Goal: Communication & Community: Answer question/provide support

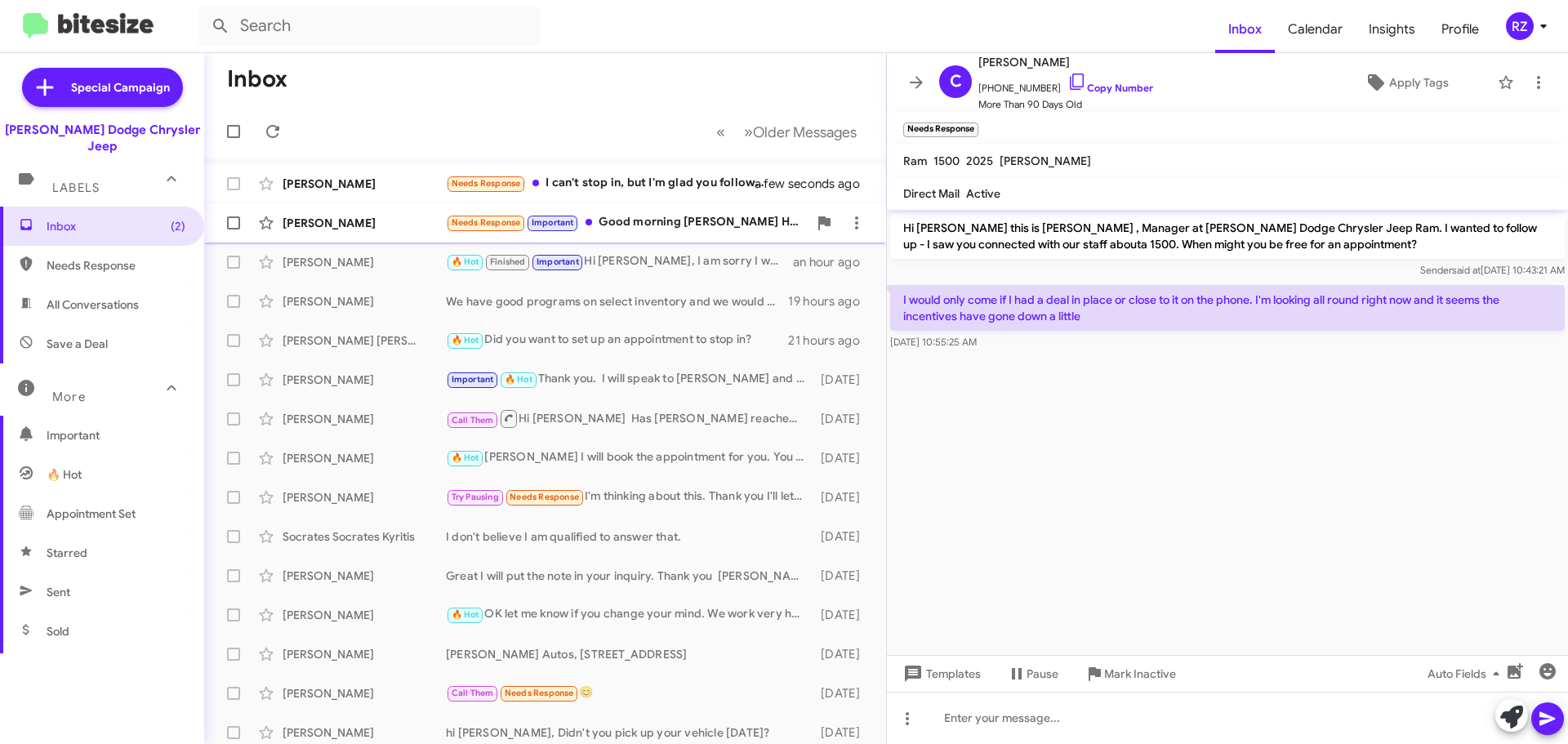
click at [683, 236] on div "[PERSON_NAME] Needs Response Important Good morning [PERSON_NAME] Have any 2500…" at bounding box center [545, 223] width 656 height 32
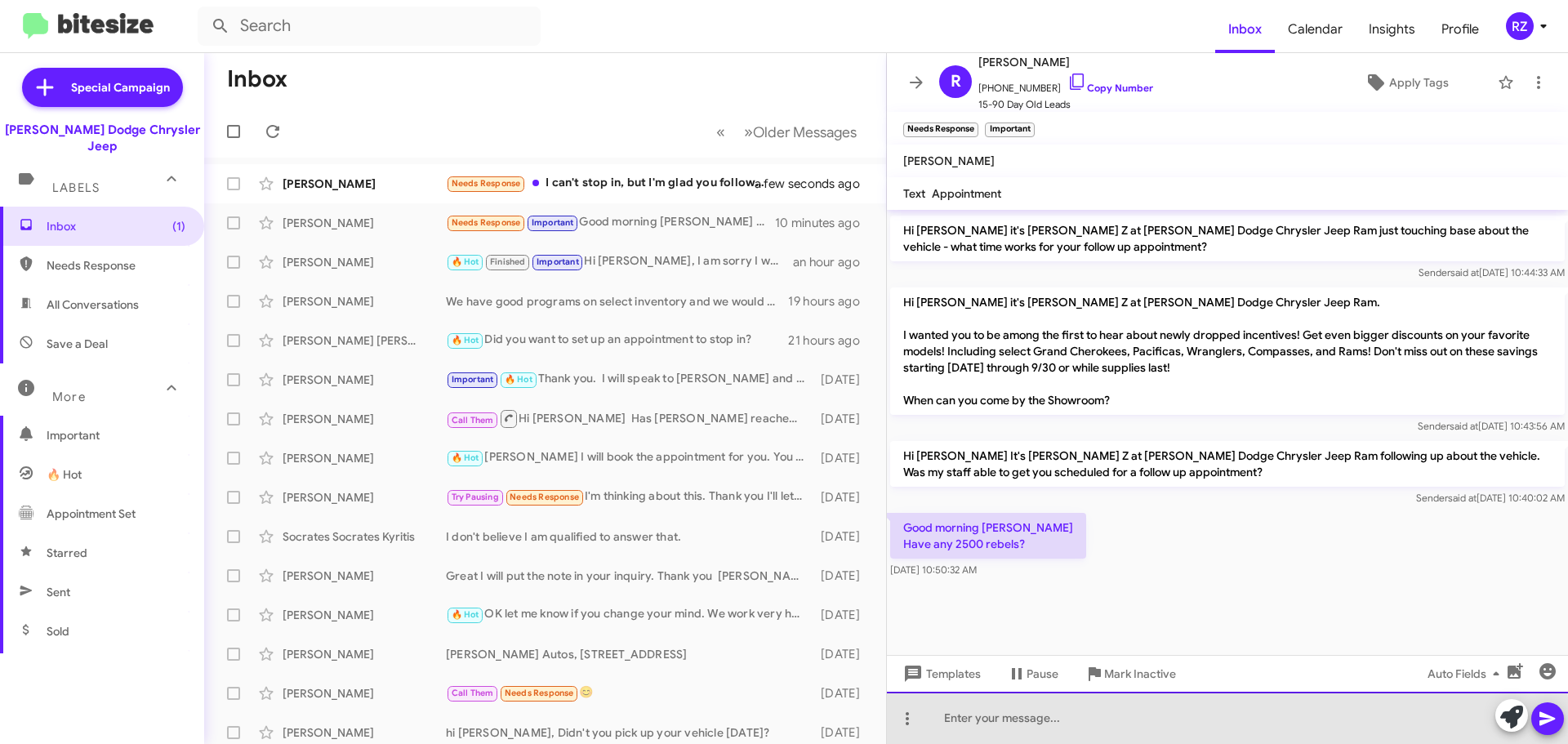
click at [986, 728] on div at bounding box center [1228, 718] width 682 height 52
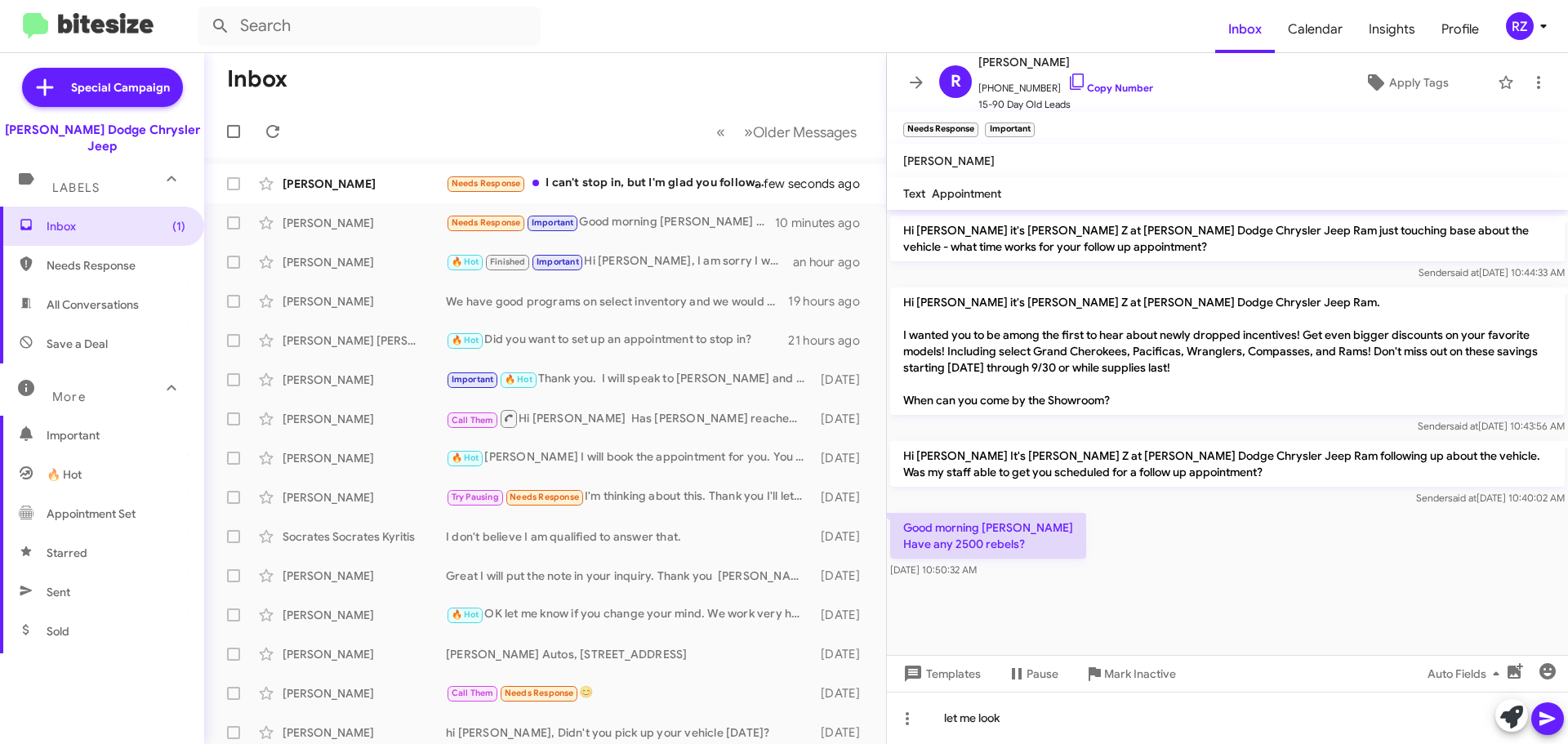
click at [1550, 715] on icon at bounding box center [1548, 718] width 20 height 20
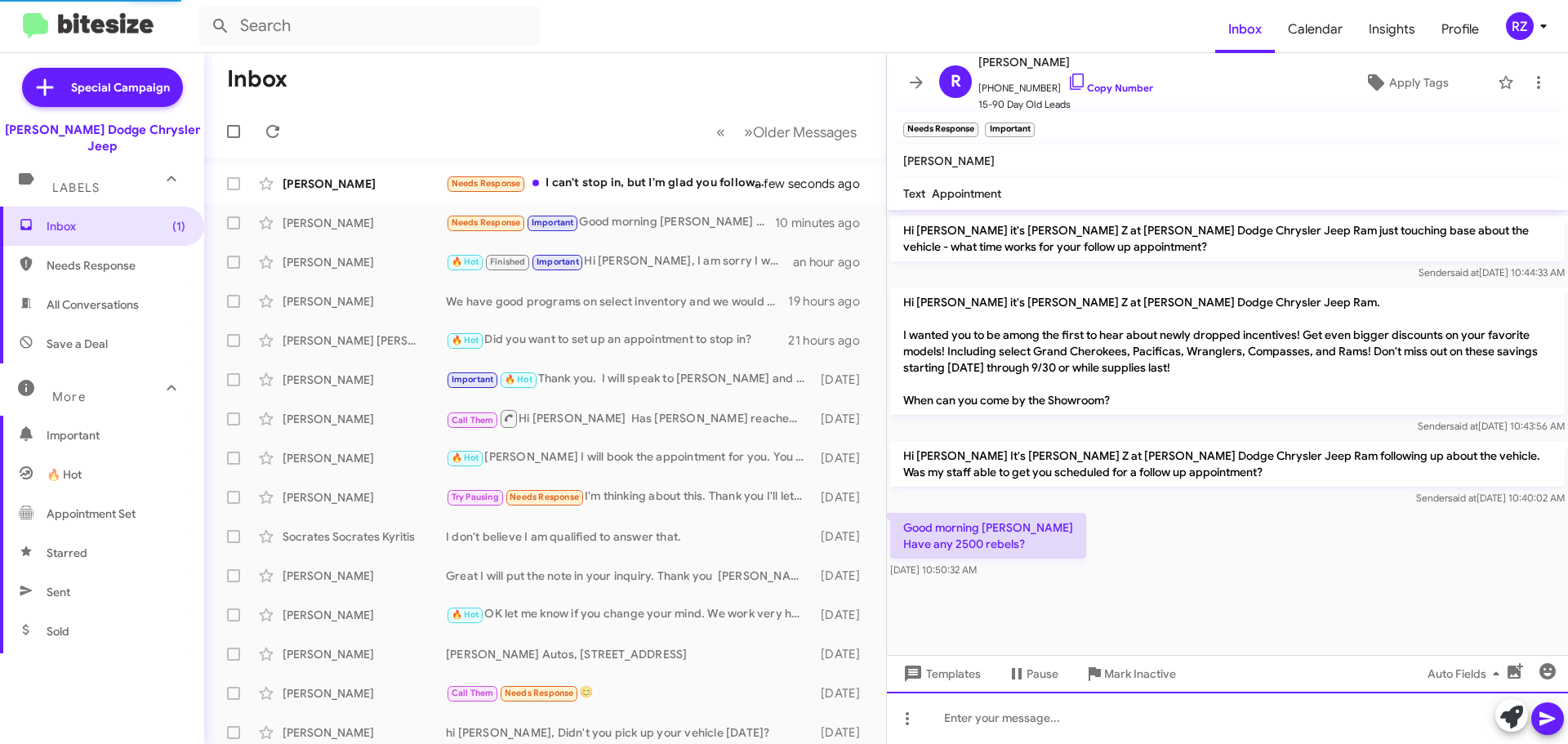
scroll to position [0, 0]
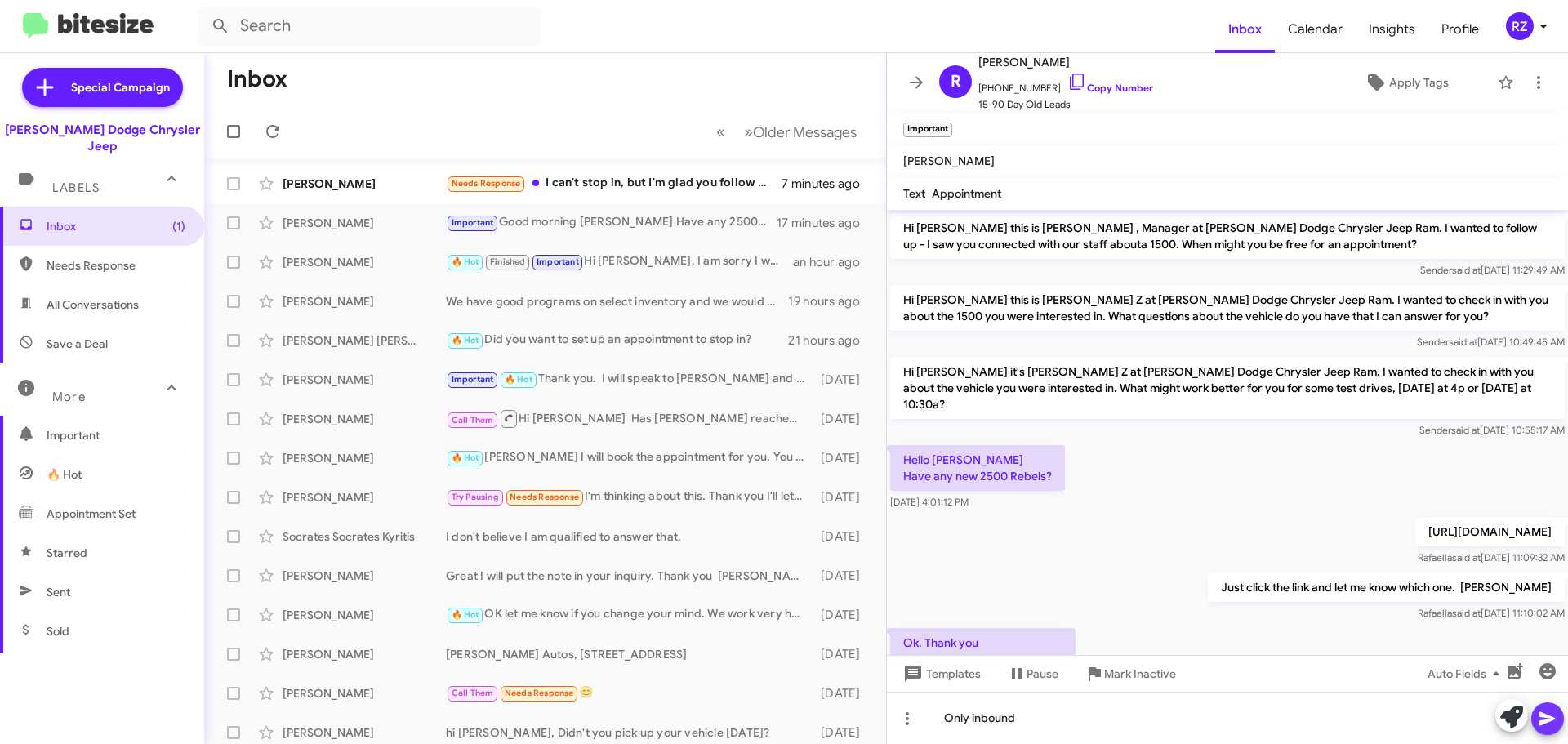
click at [1542, 720] on icon at bounding box center [1548, 718] width 20 height 20
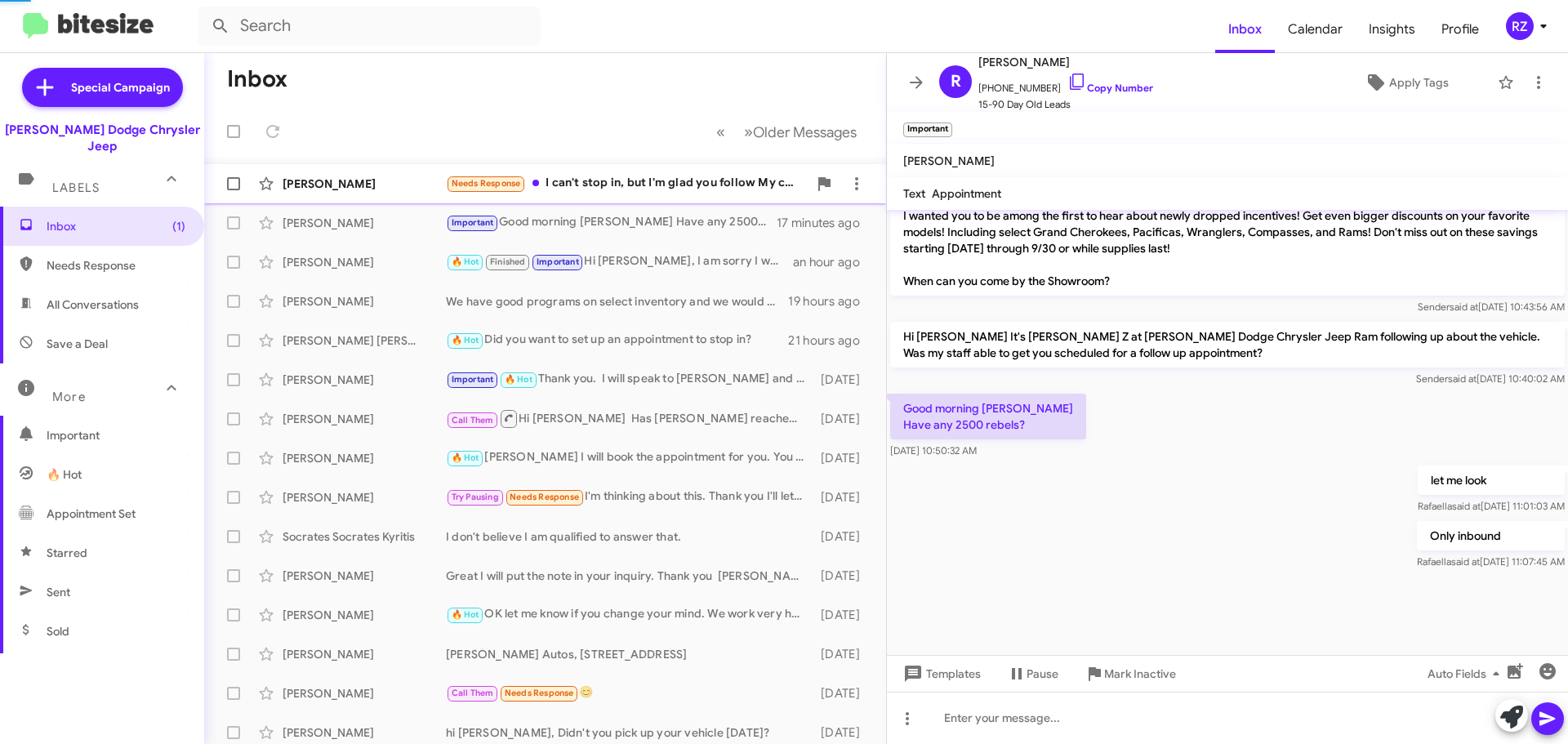
click at [652, 187] on div "Needs Response I can't stop in, but I'm glad you follow My construction company…" at bounding box center [627, 184] width 362 height 19
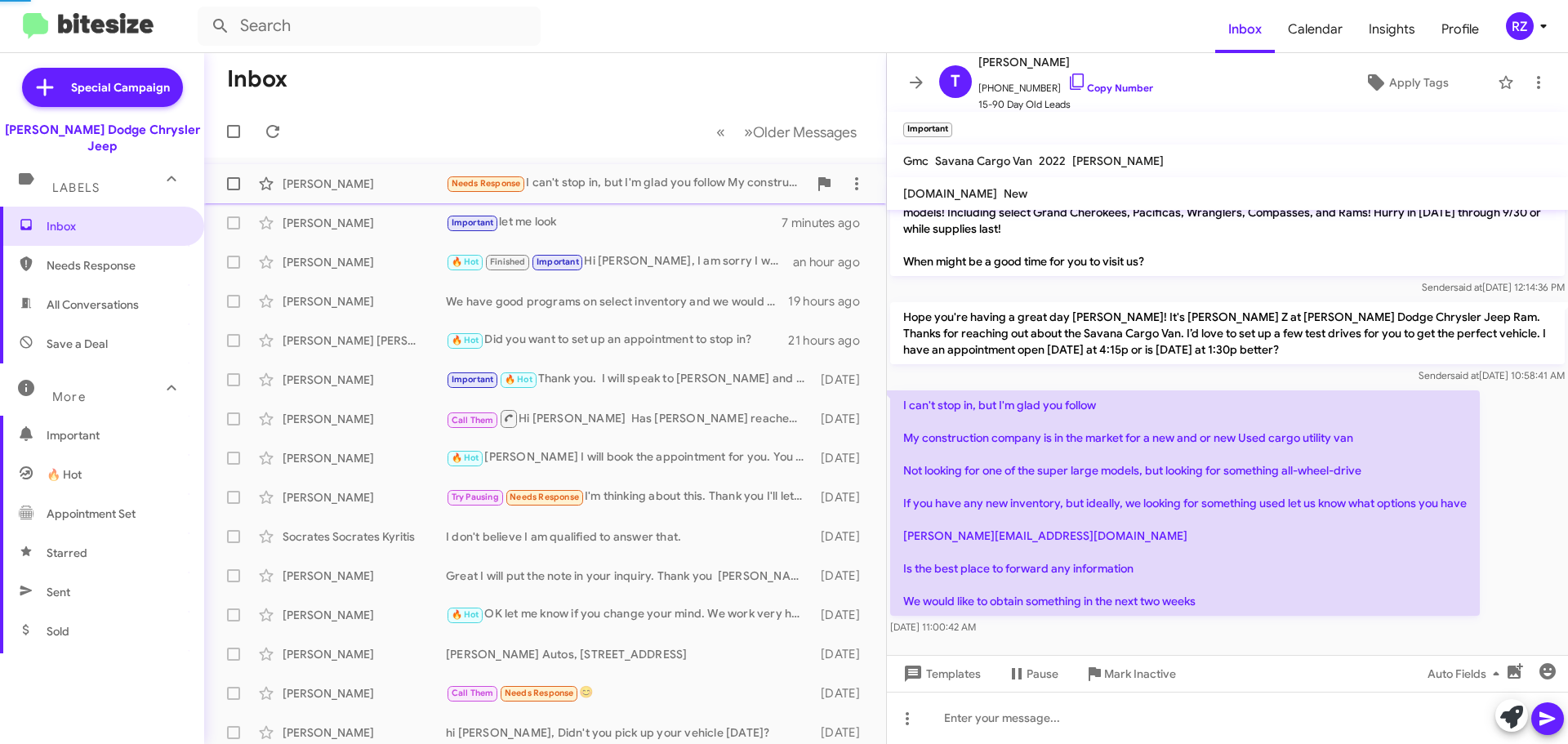
scroll to position [153, 0]
drag, startPoint x: 1042, startPoint y: 86, endPoint x: 988, endPoint y: 91, distance: 54.2
click at [988, 91] on span "[PHONE_NUMBER] Copy Number" at bounding box center [1066, 84] width 175 height 25
copy span "9734456486"
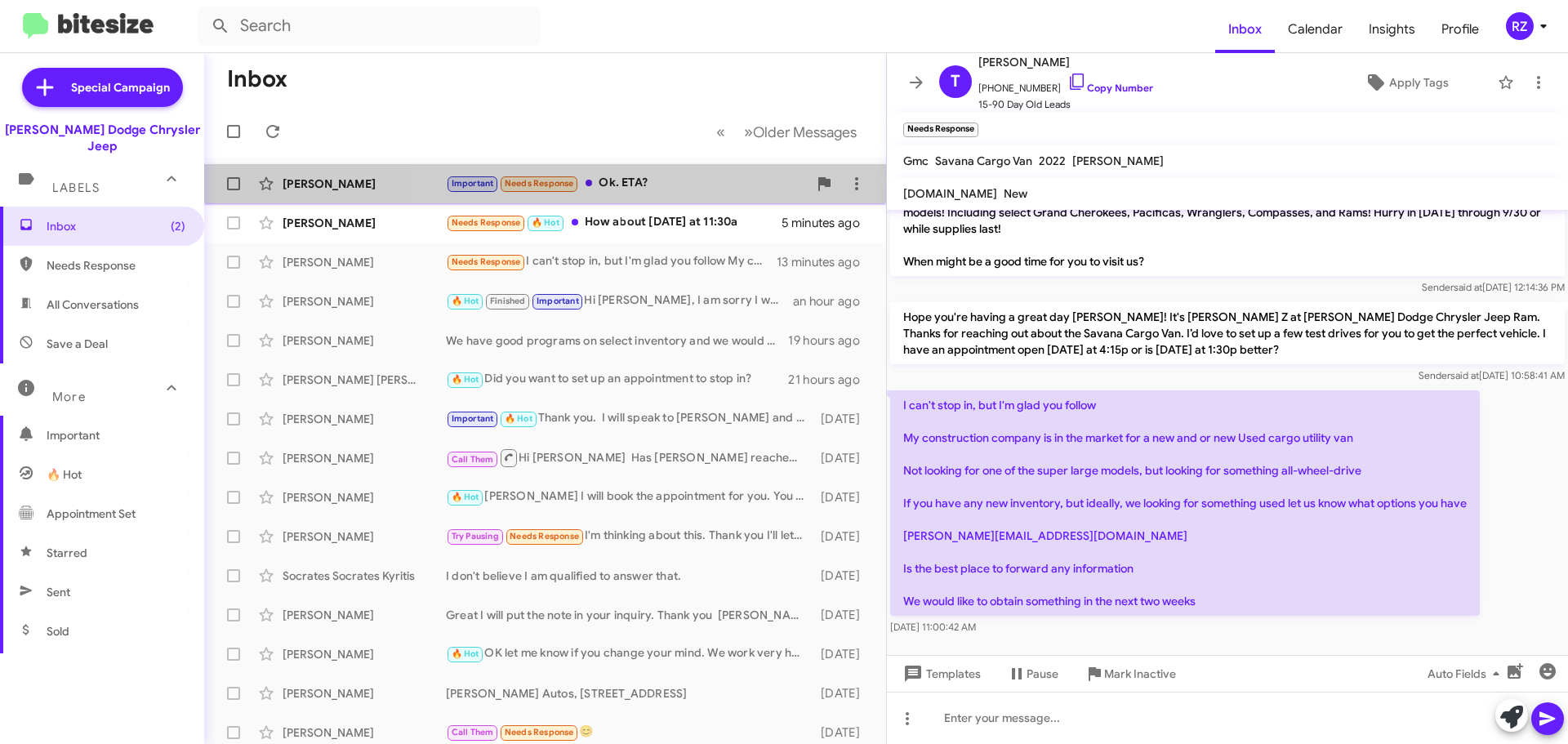
click at [681, 186] on div "Important Needs Response Ok. ETA?" at bounding box center [627, 184] width 362 height 19
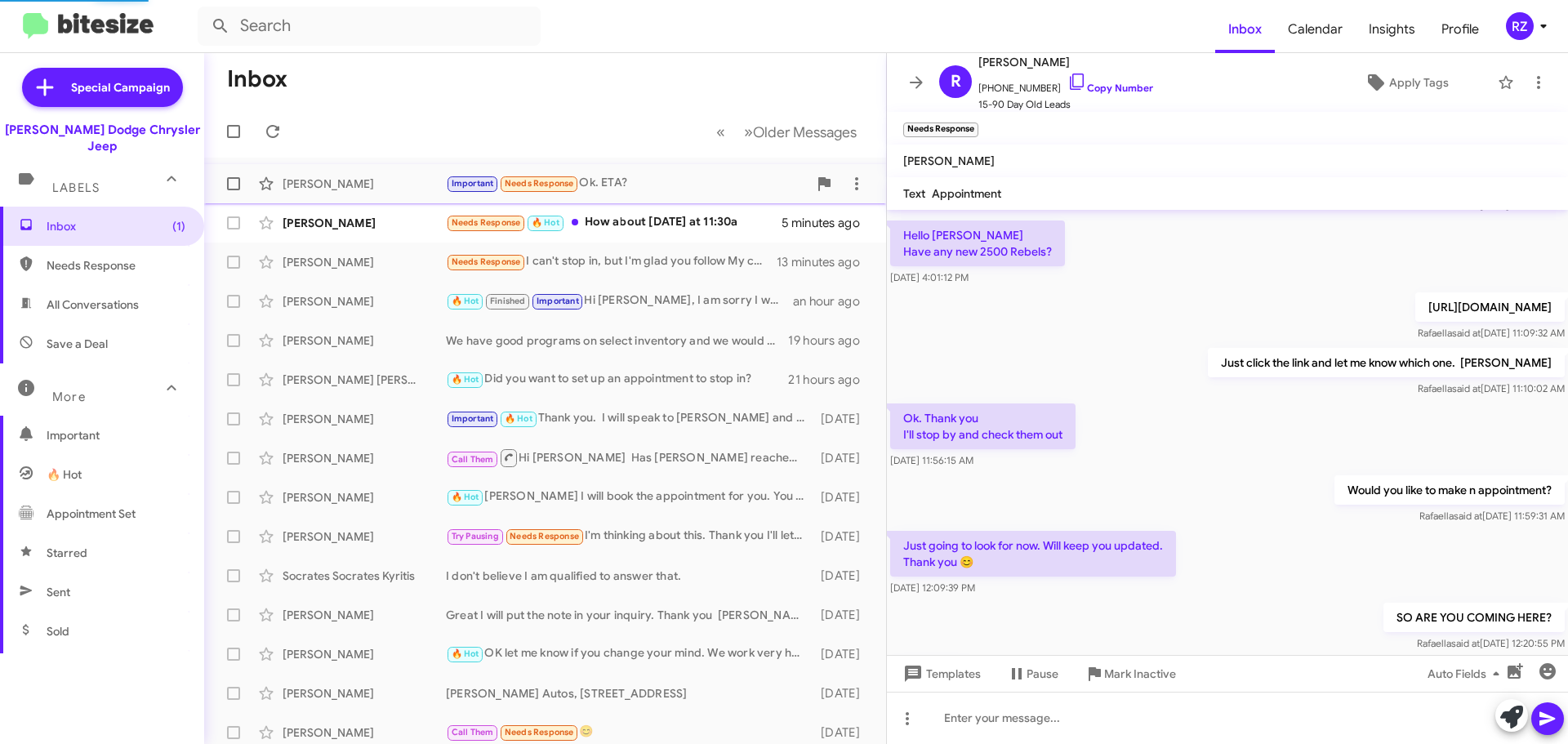
scroll to position [1091, 0]
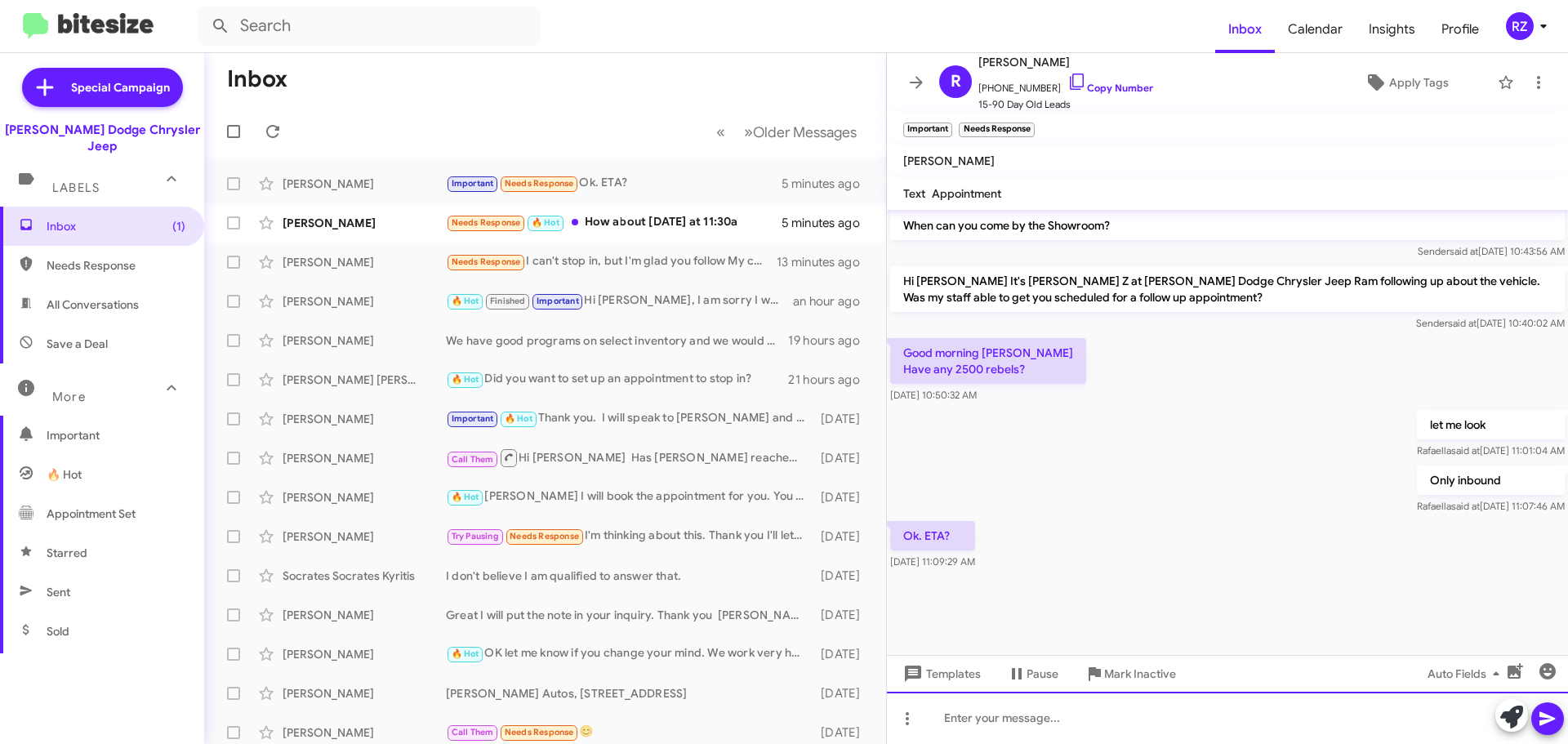
click at [947, 718] on div at bounding box center [1228, 718] width 682 height 52
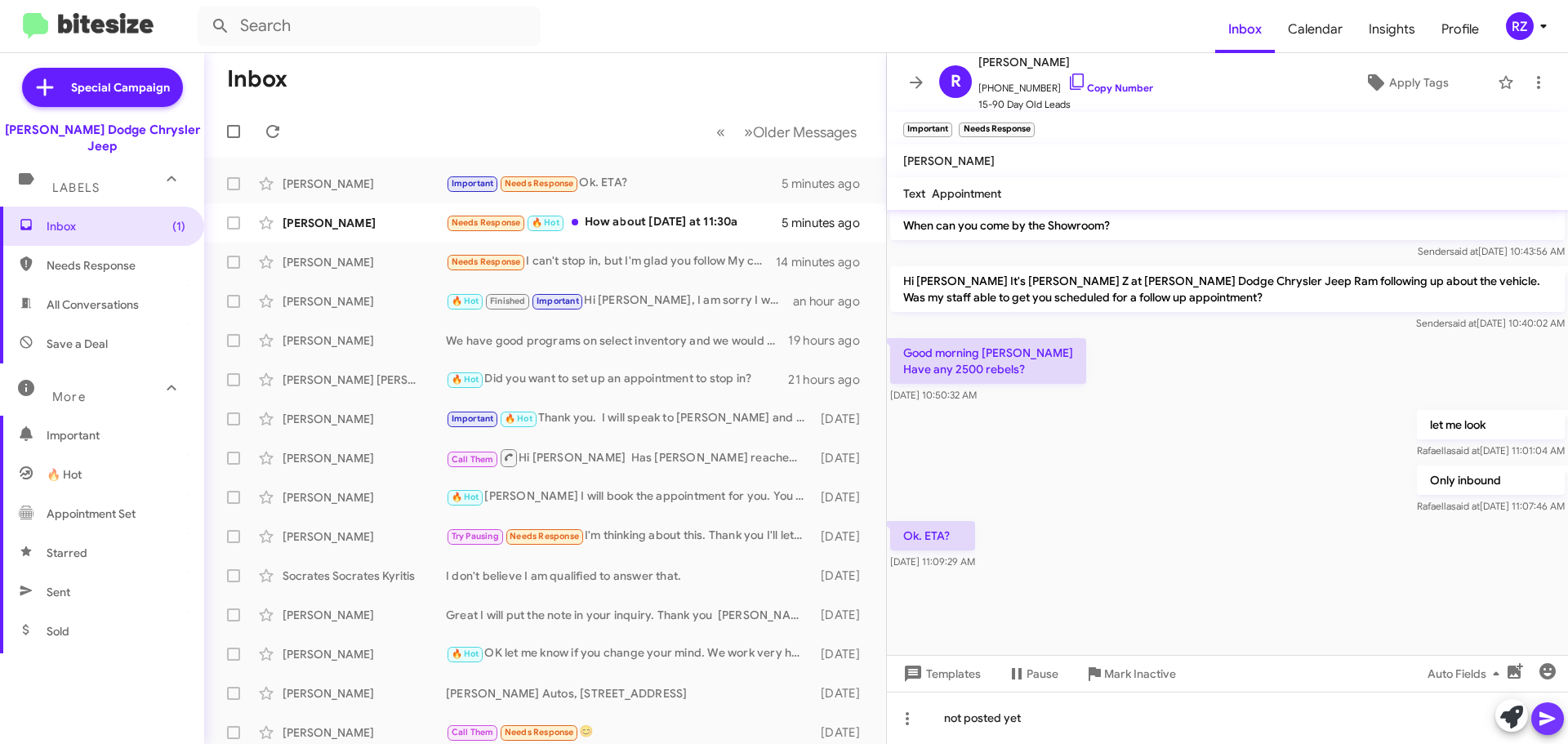
click at [1550, 723] on icon at bounding box center [1548, 718] width 20 height 20
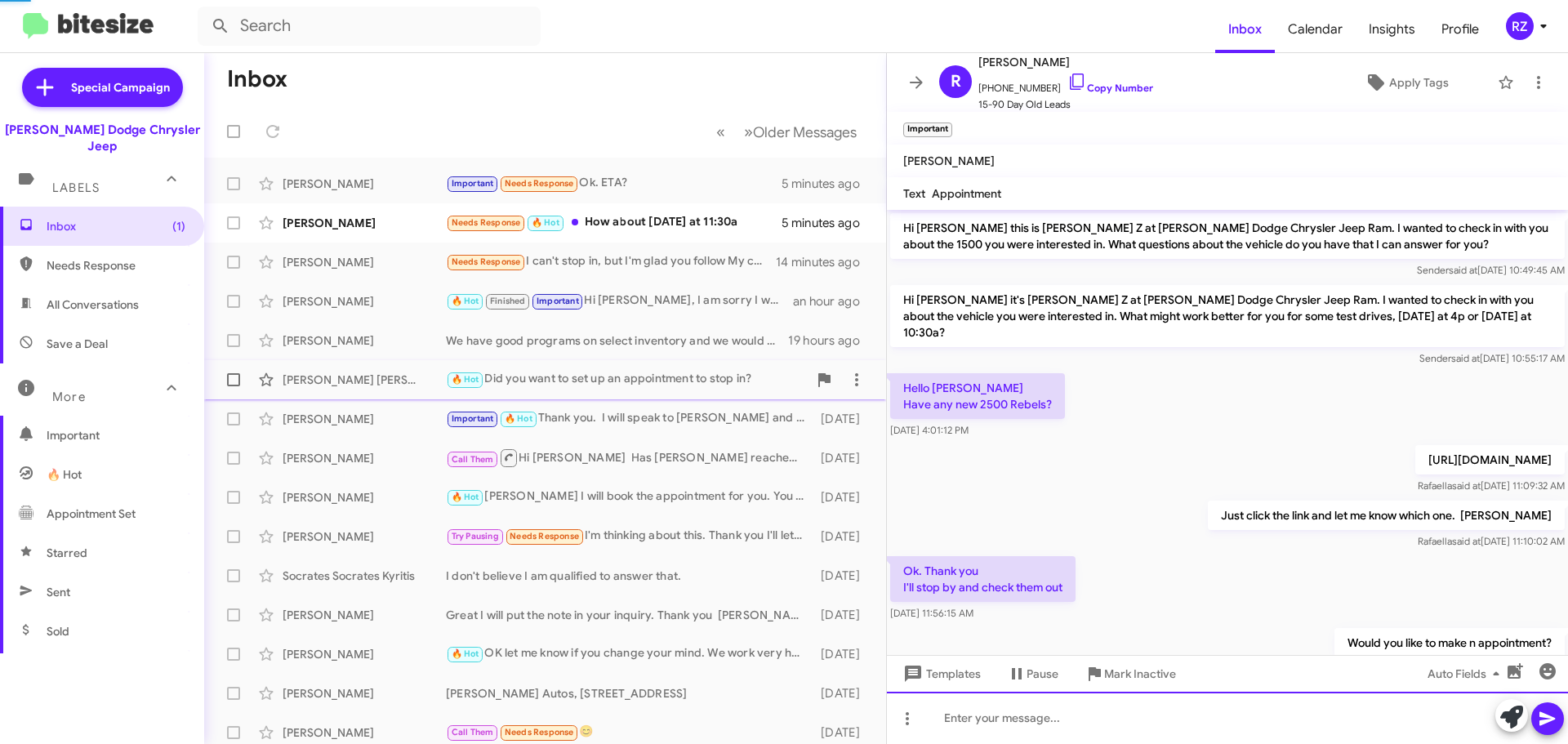
scroll to position [82, 0]
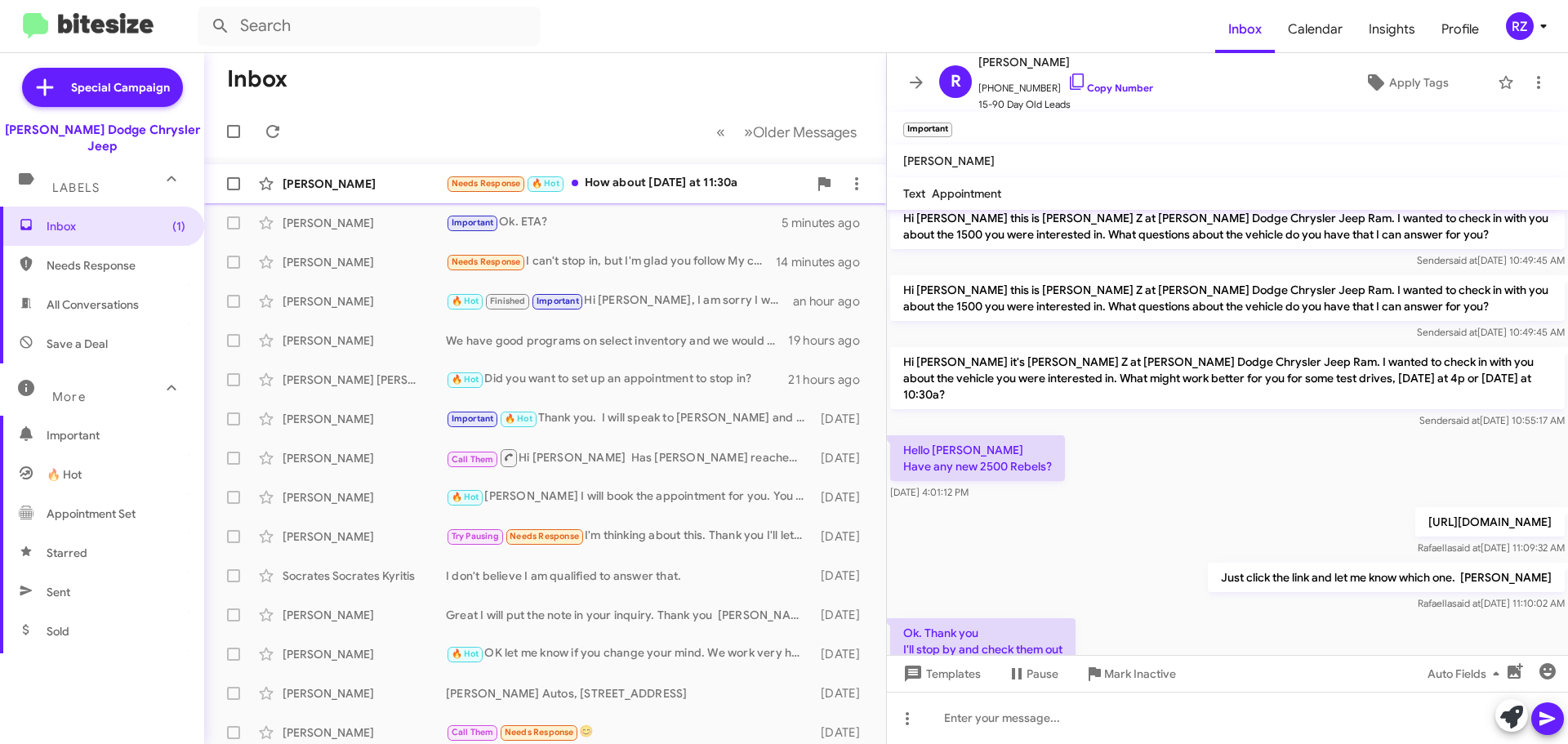
click at [565, 175] on span "🔥 Hot" at bounding box center [545, 182] width 38 height 15
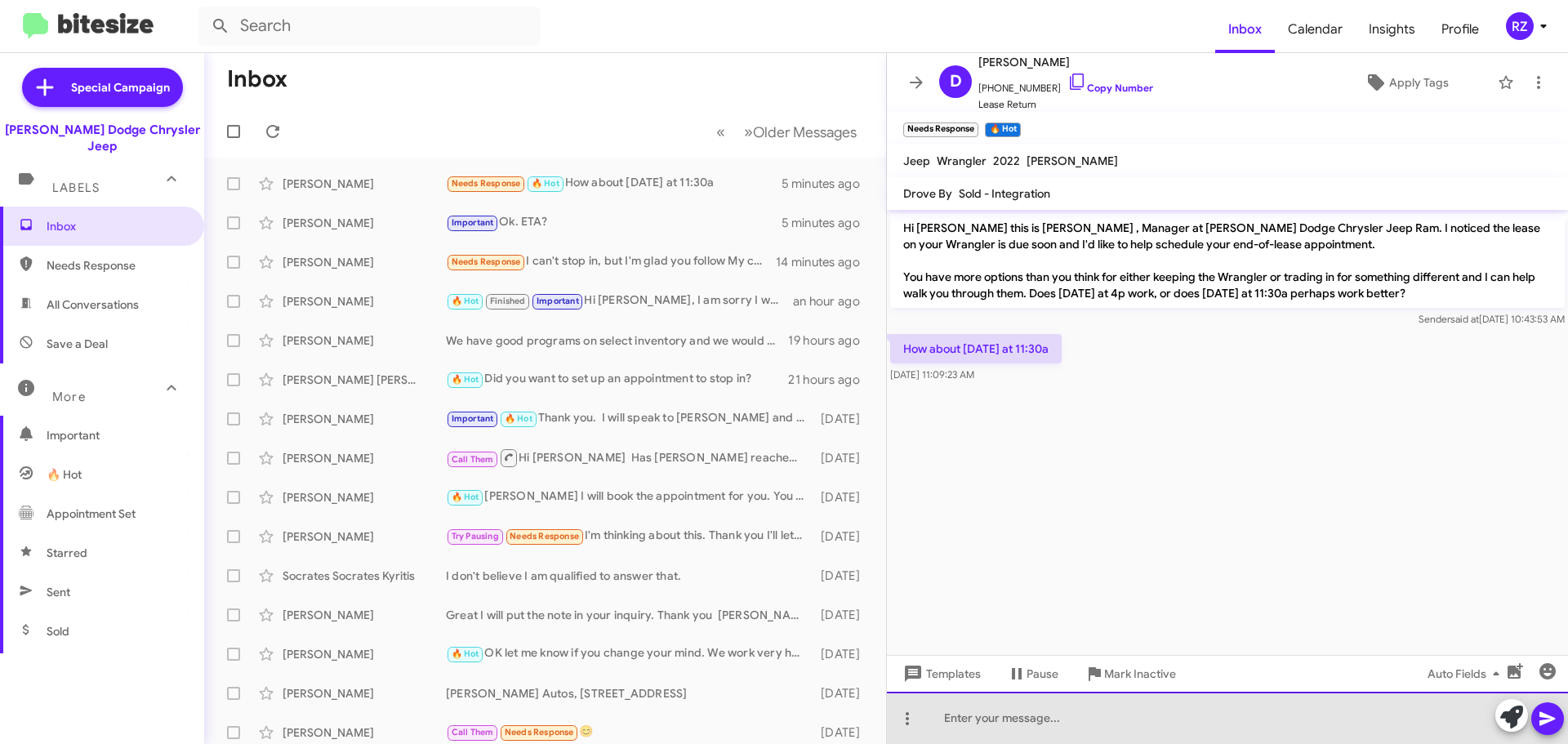
click at [977, 718] on div at bounding box center [1228, 718] width 682 height 52
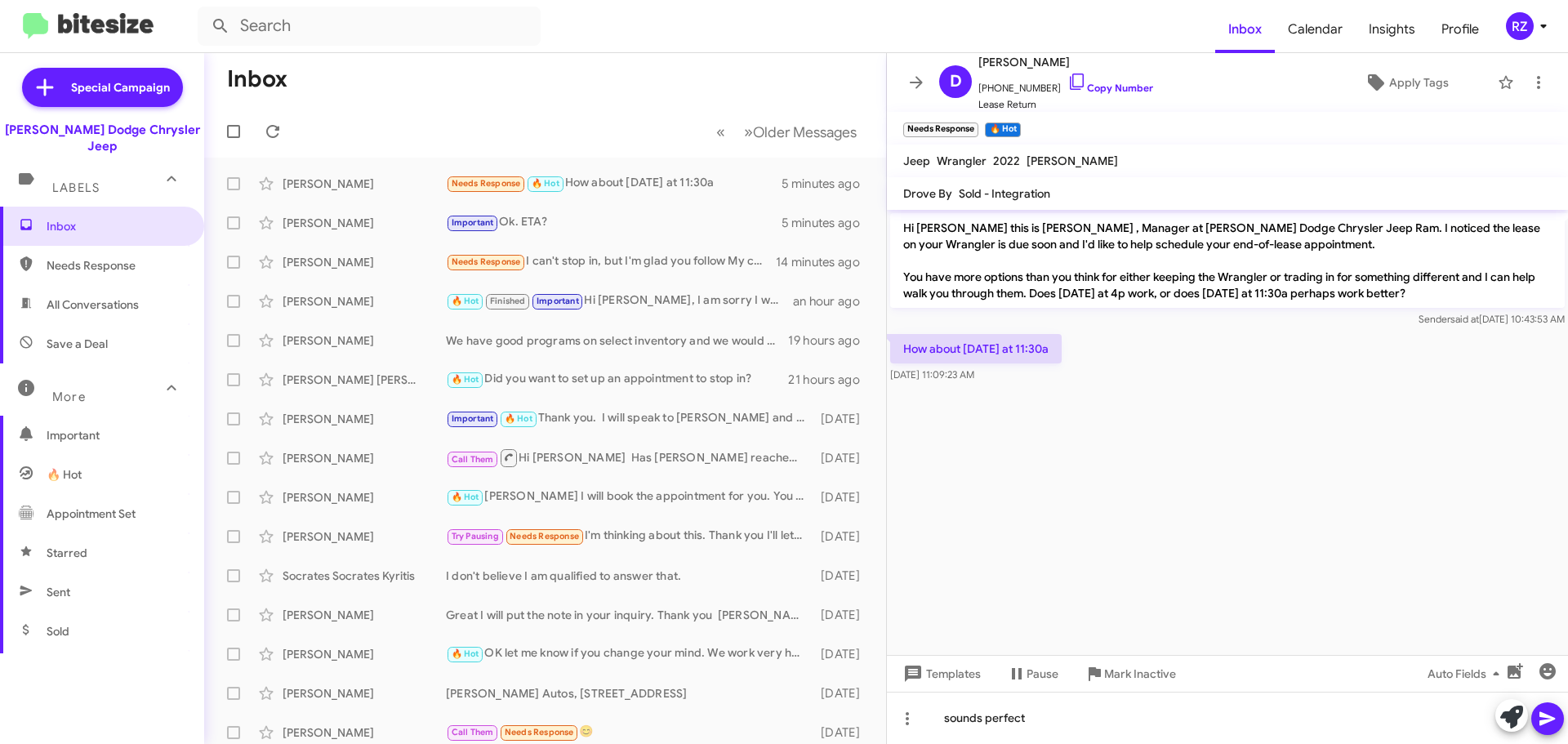
click at [1547, 713] on icon at bounding box center [1548, 718] width 20 height 20
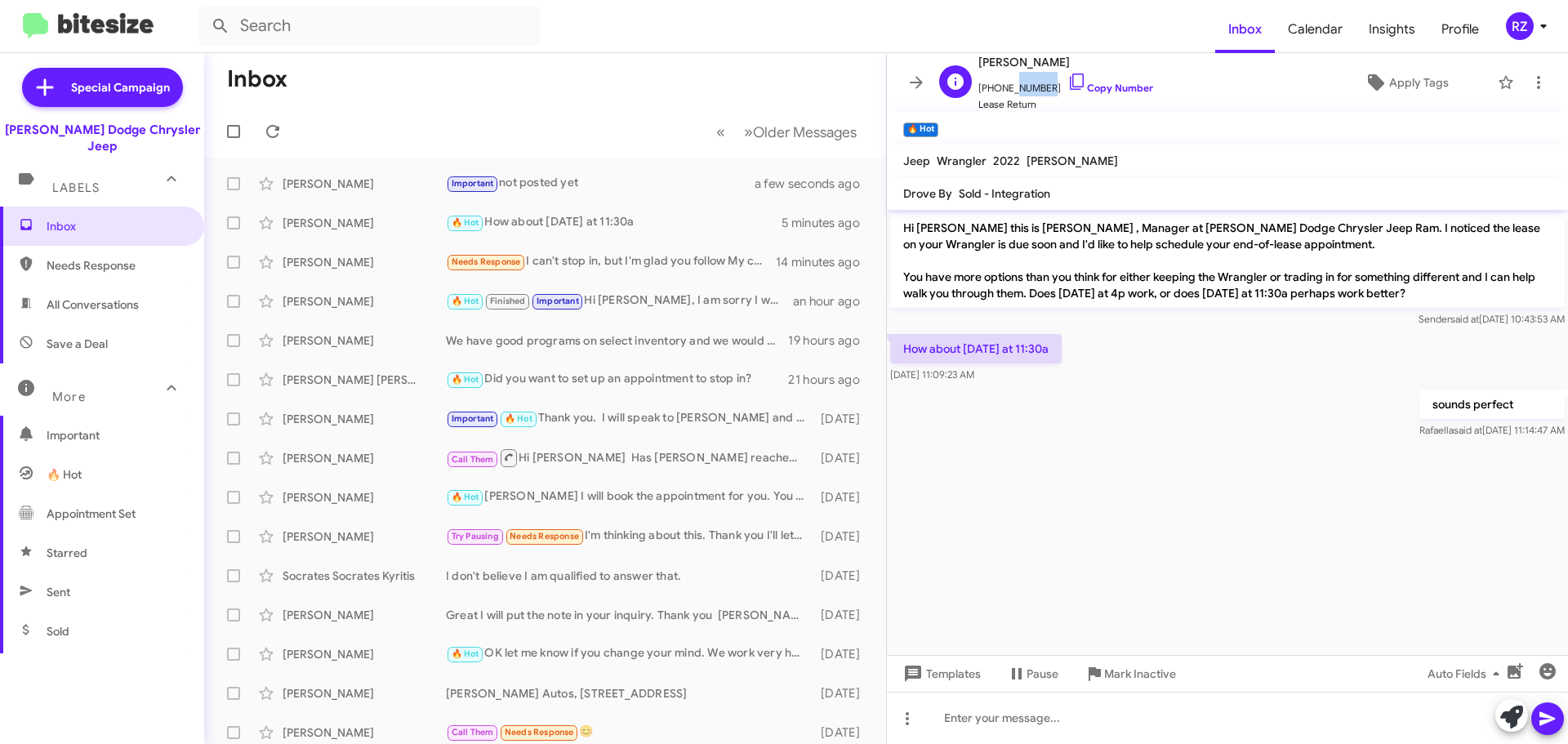
scroll to position [1, 0]
drag, startPoint x: 1042, startPoint y: 88, endPoint x: 985, endPoint y: 81, distance: 57.4
click at [985, 81] on span "[PHONE_NUMBER] Copy Number" at bounding box center [1066, 83] width 175 height 25
copy span "18622680789"
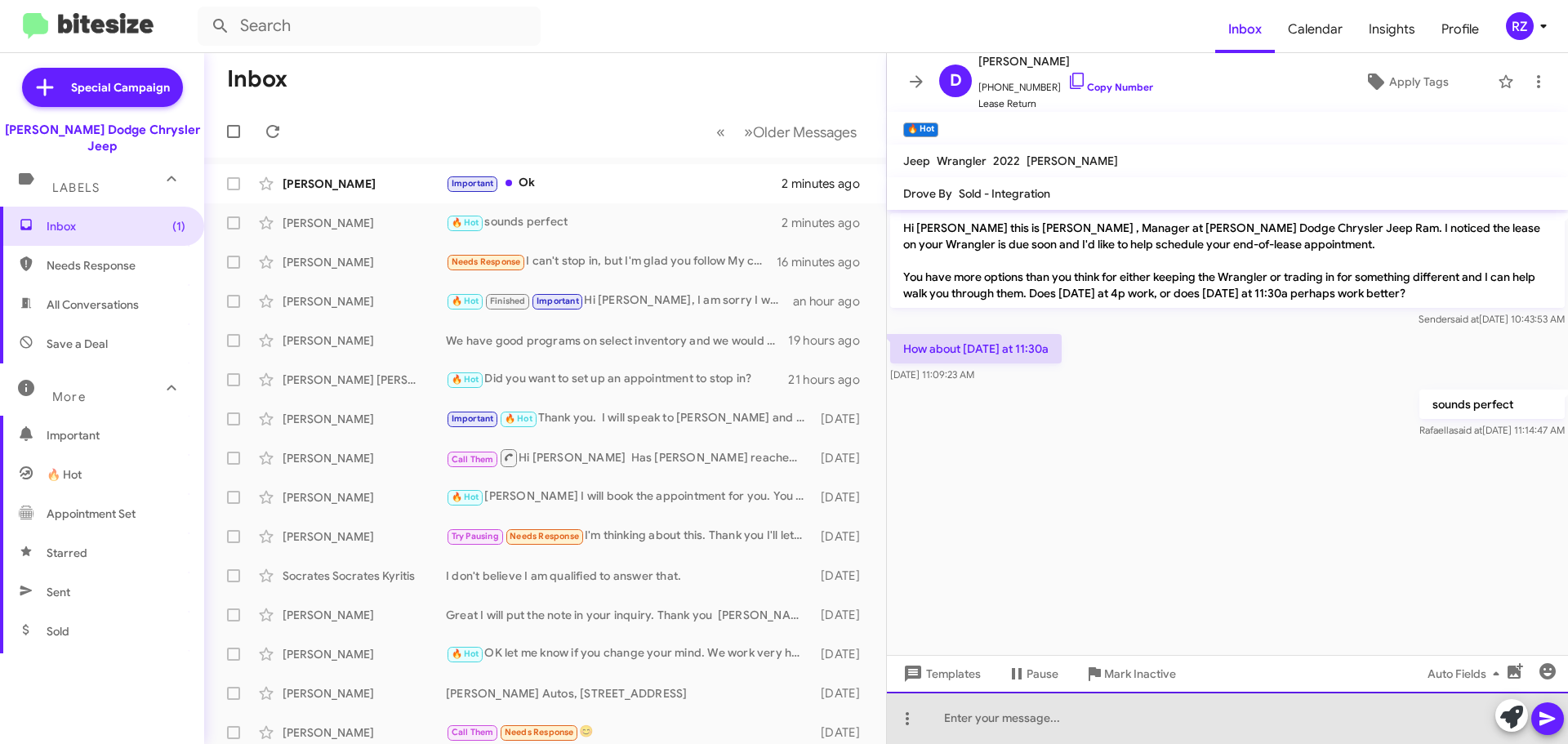
click at [952, 718] on div at bounding box center [1228, 718] width 682 height 52
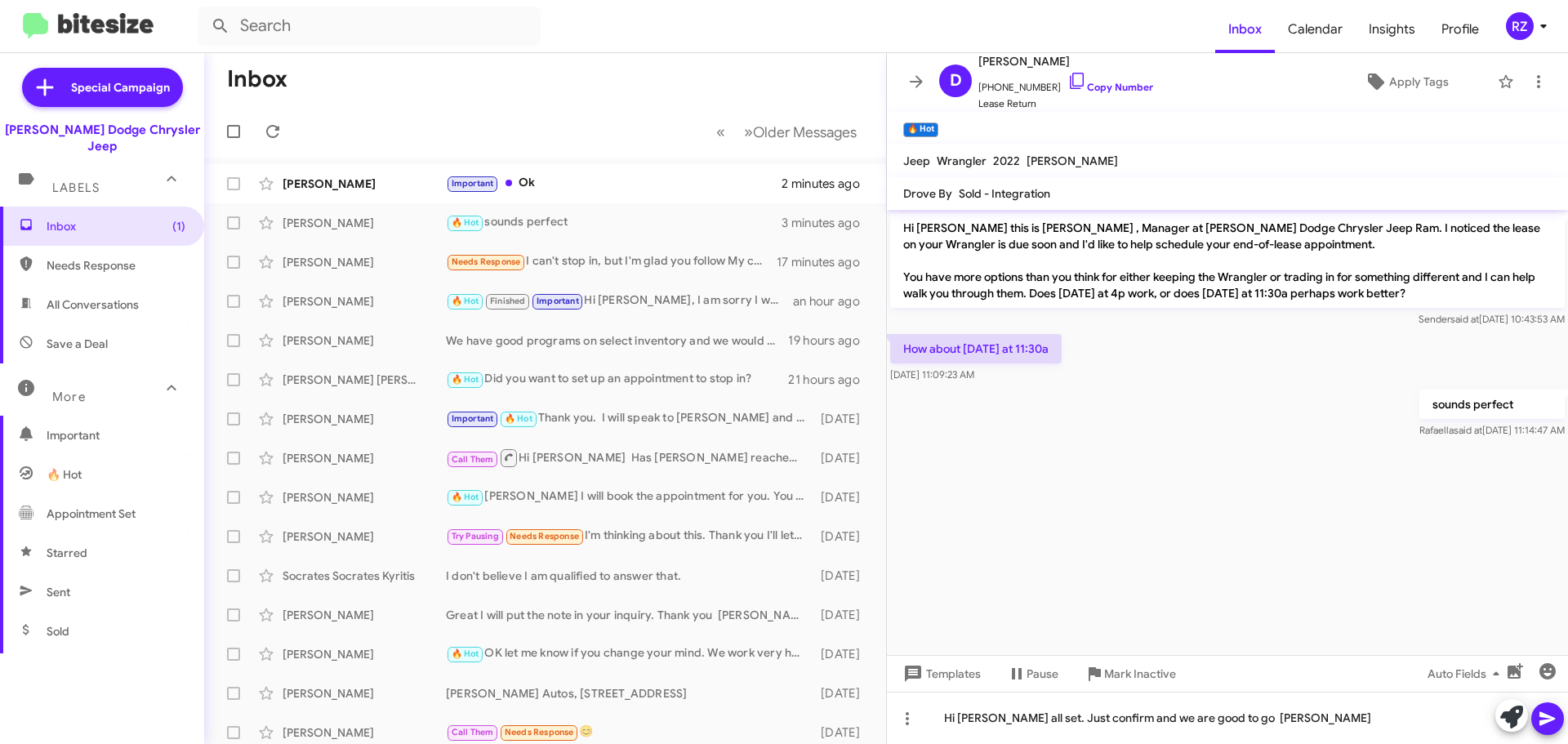
click at [1545, 725] on icon at bounding box center [1548, 718] width 20 height 20
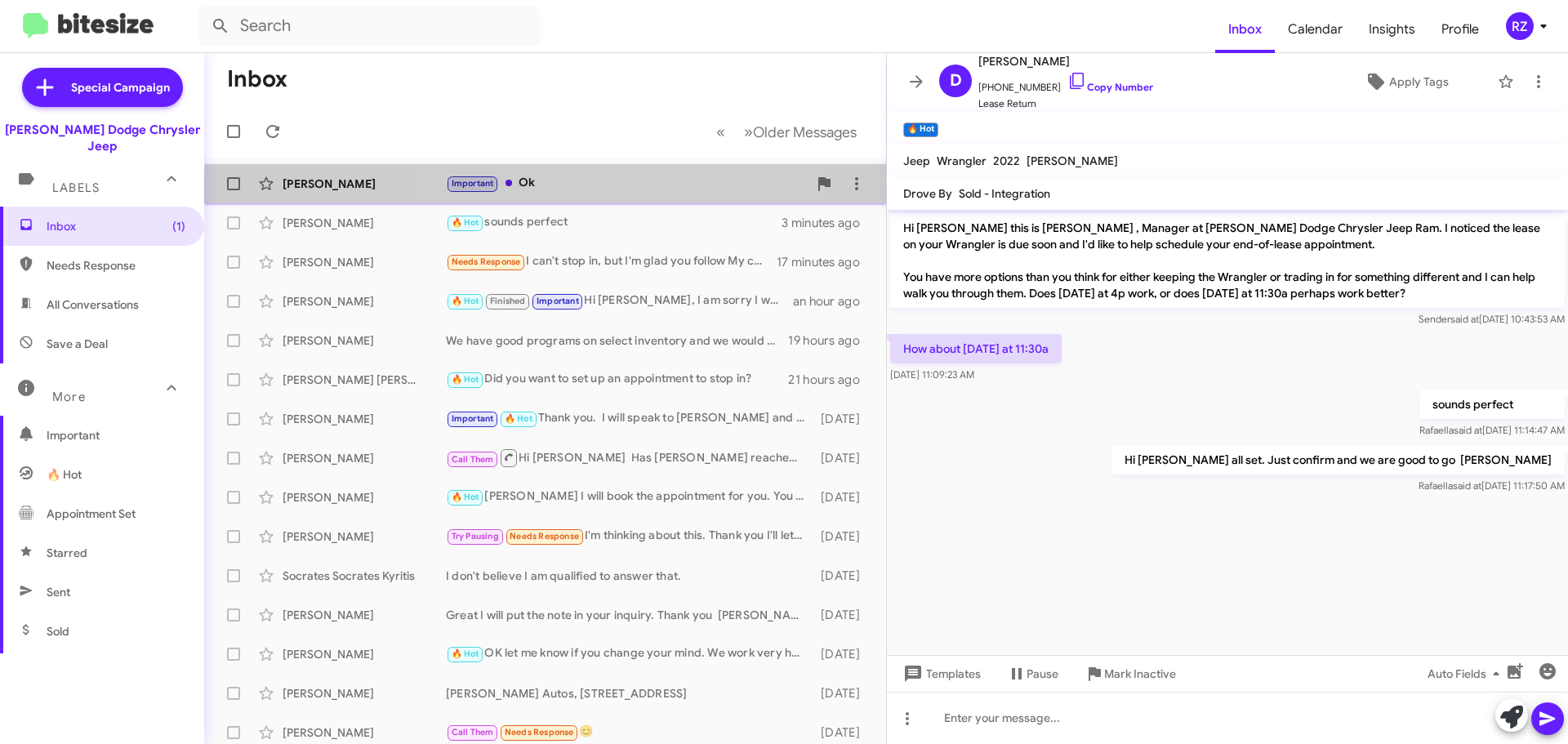
click at [586, 194] on div "[PERSON_NAME] Important Ok 2 minutes ago" at bounding box center [545, 184] width 656 height 32
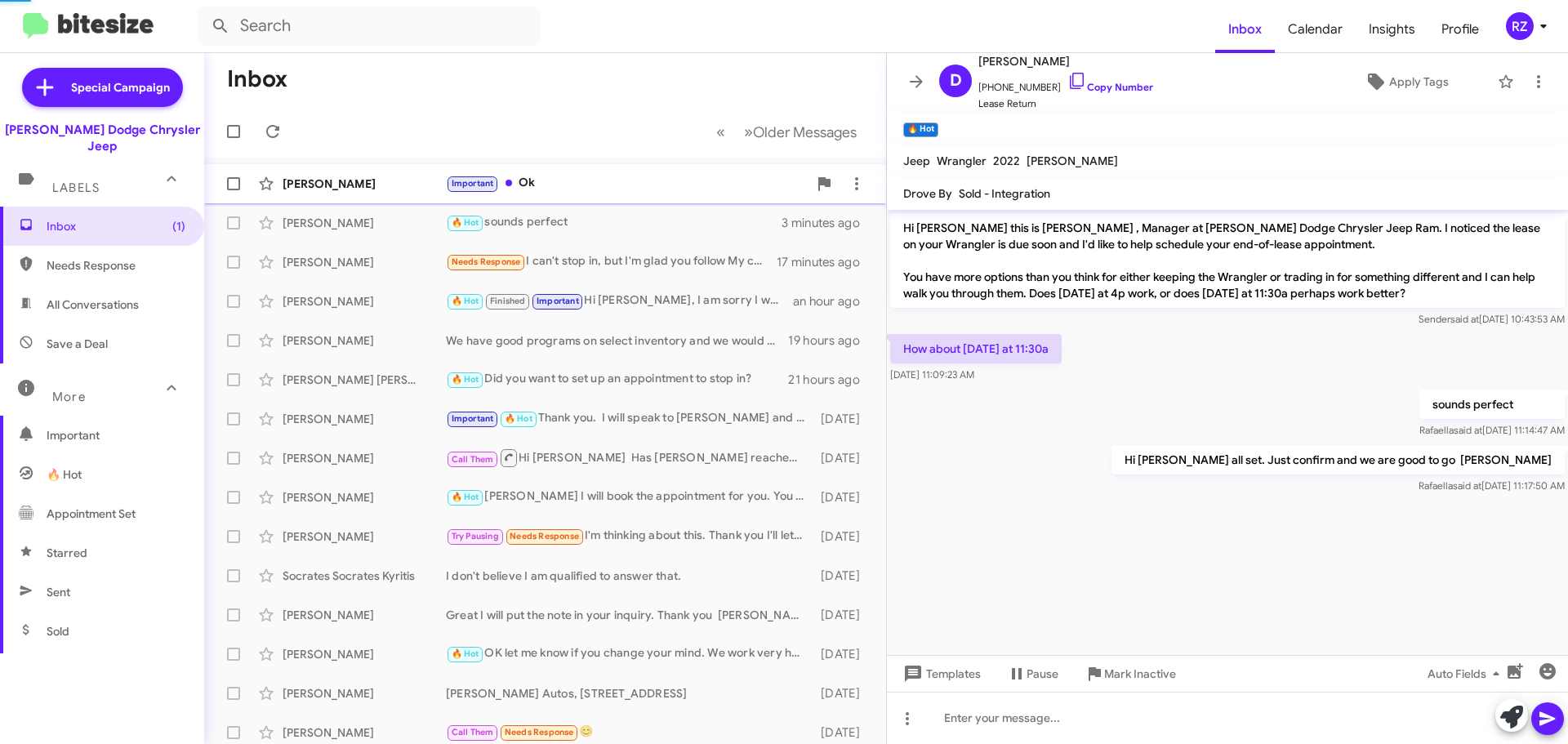
scroll to position [1058, 0]
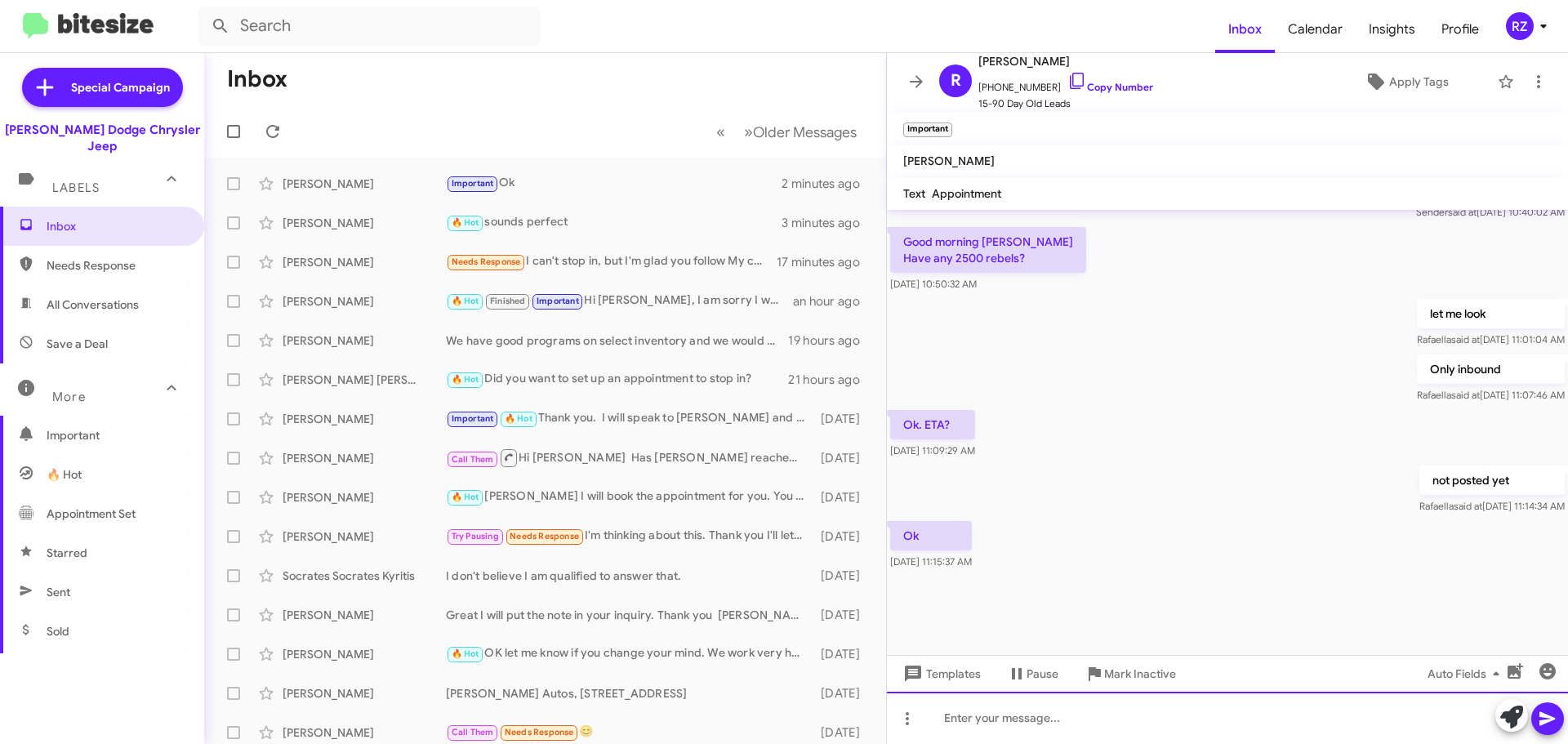
click at [977, 718] on div at bounding box center [1228, 718] width 682 height 52
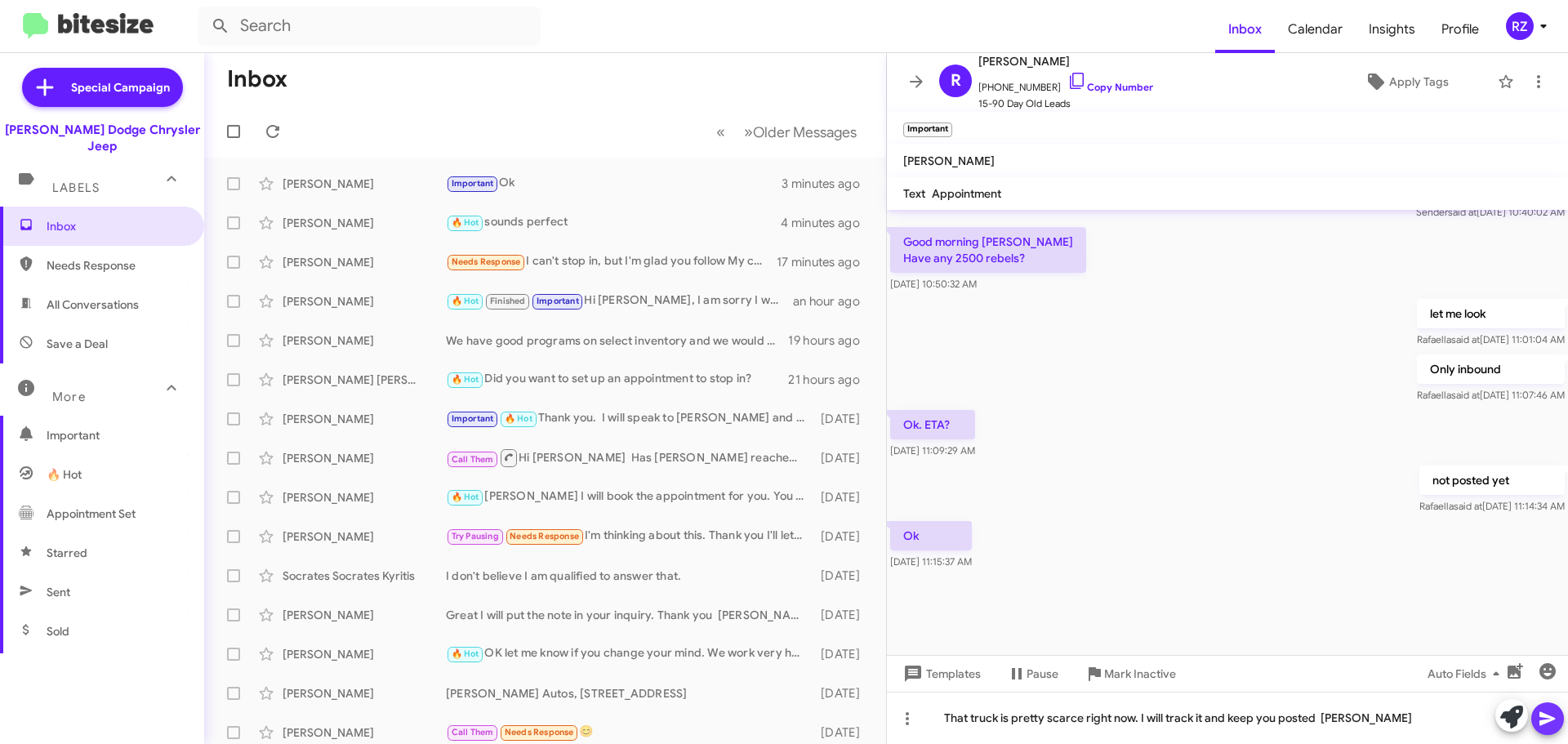
click at [1542, 709] on icon at bounding box center [1548, 718] width 20 height 20
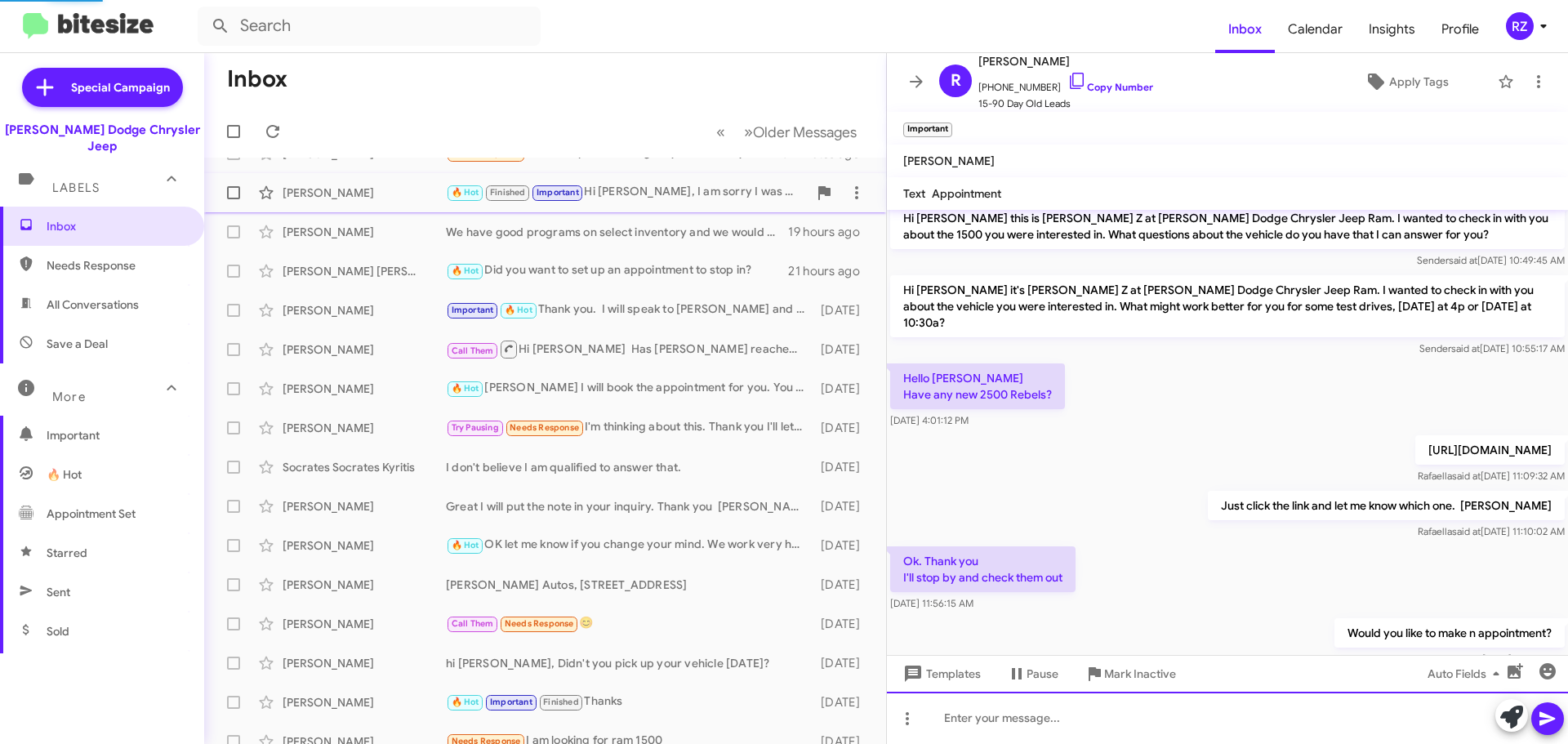
scroll to position [0, 0]
